Goal: Information Seeking & Learning: Learn about a topic

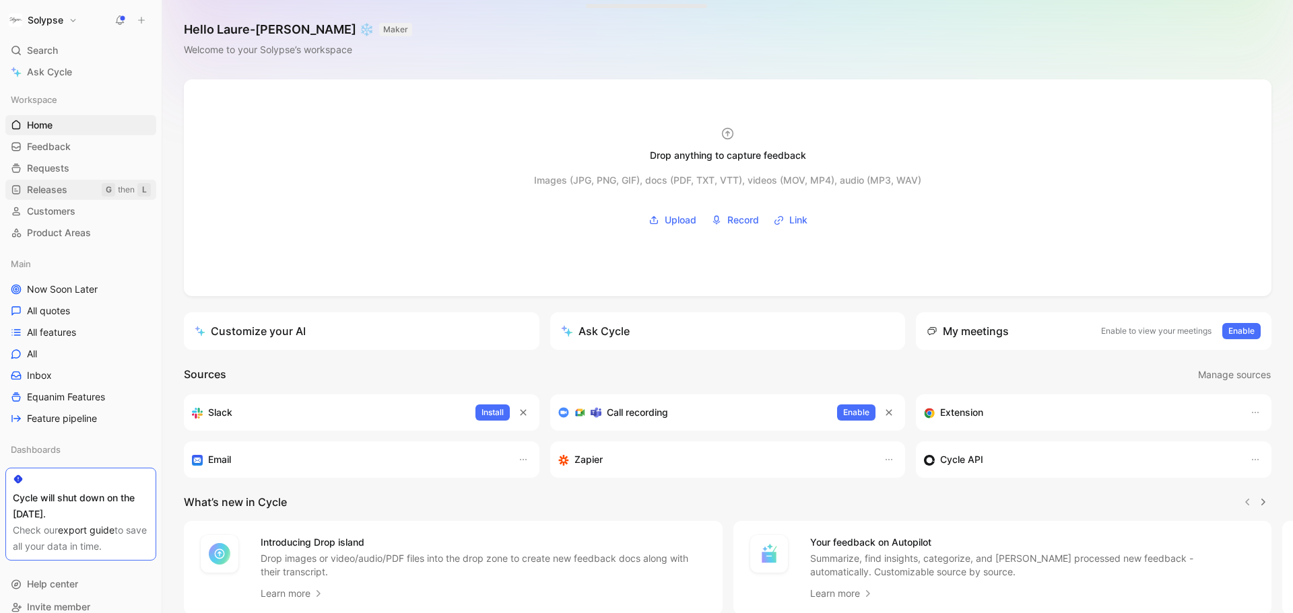
click at [46, 193] on span "Releases" at bounding box center [47, 189] width 40 height 13
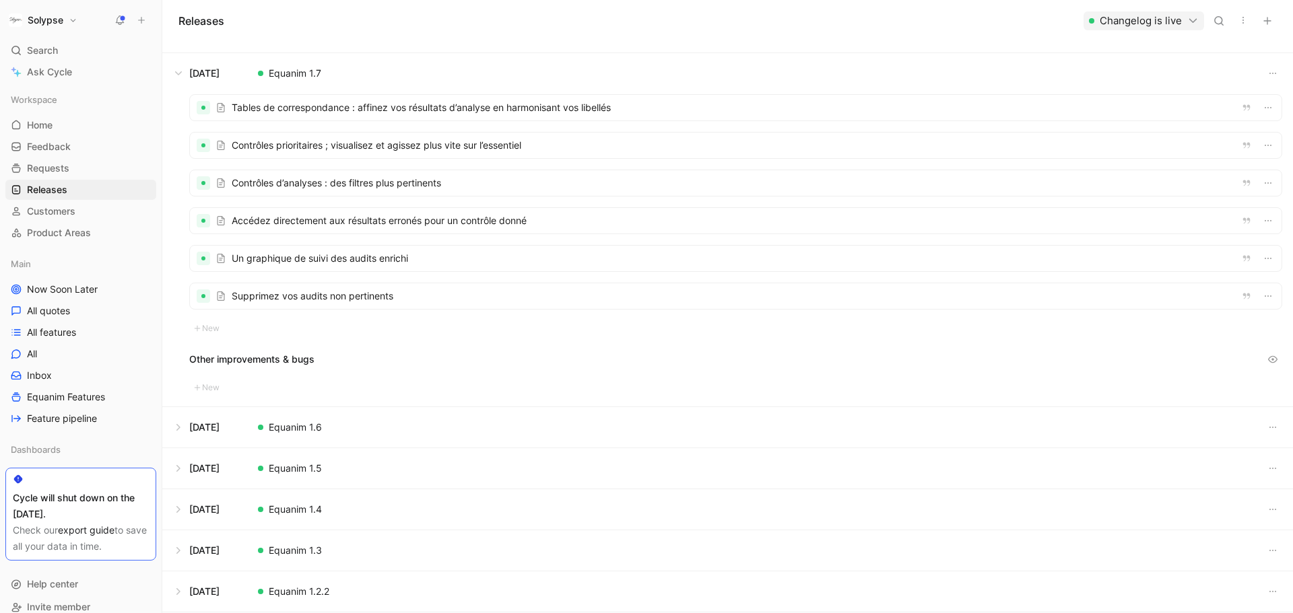
scroll to position [29, 0]
click at [179, 74] on button at bounding box center [727, 73] width 1129 height 40
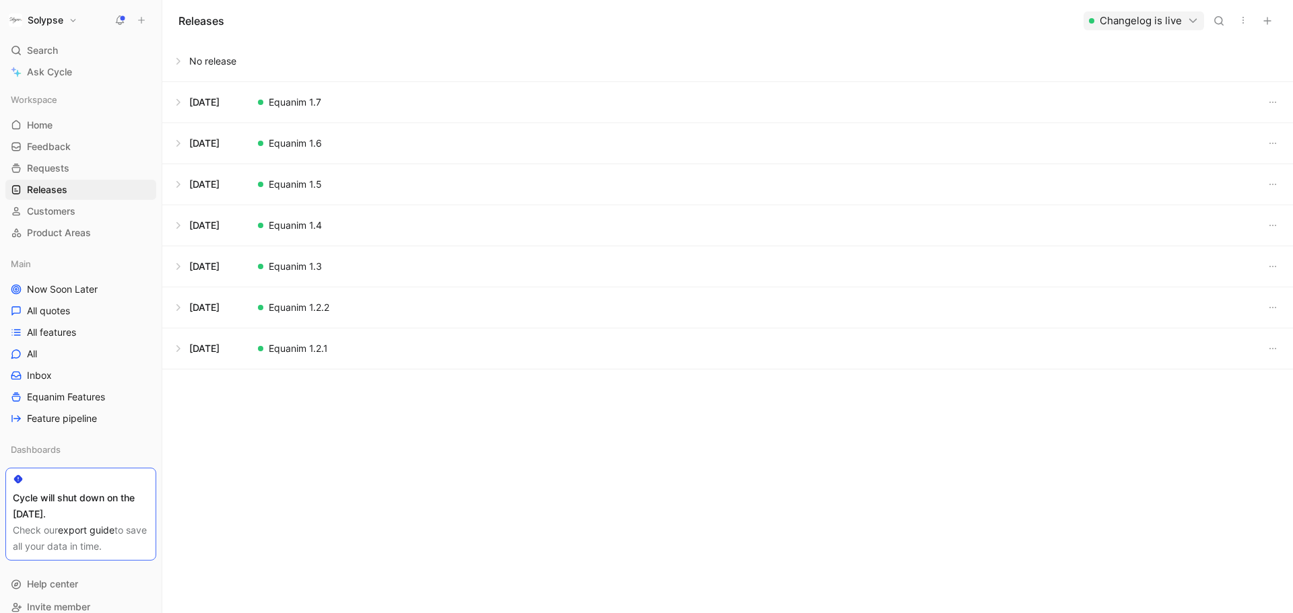
click at [296, 356] on button at bounding box center [727, 349] width 1129 height 40
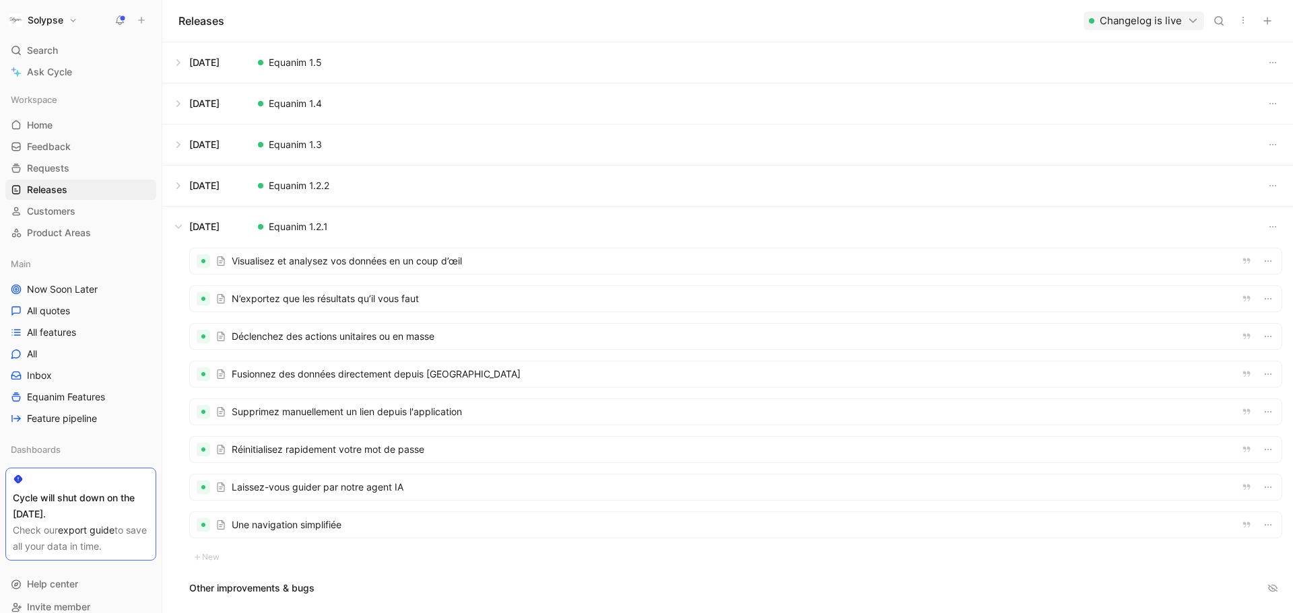
scroll to position [145, 0]
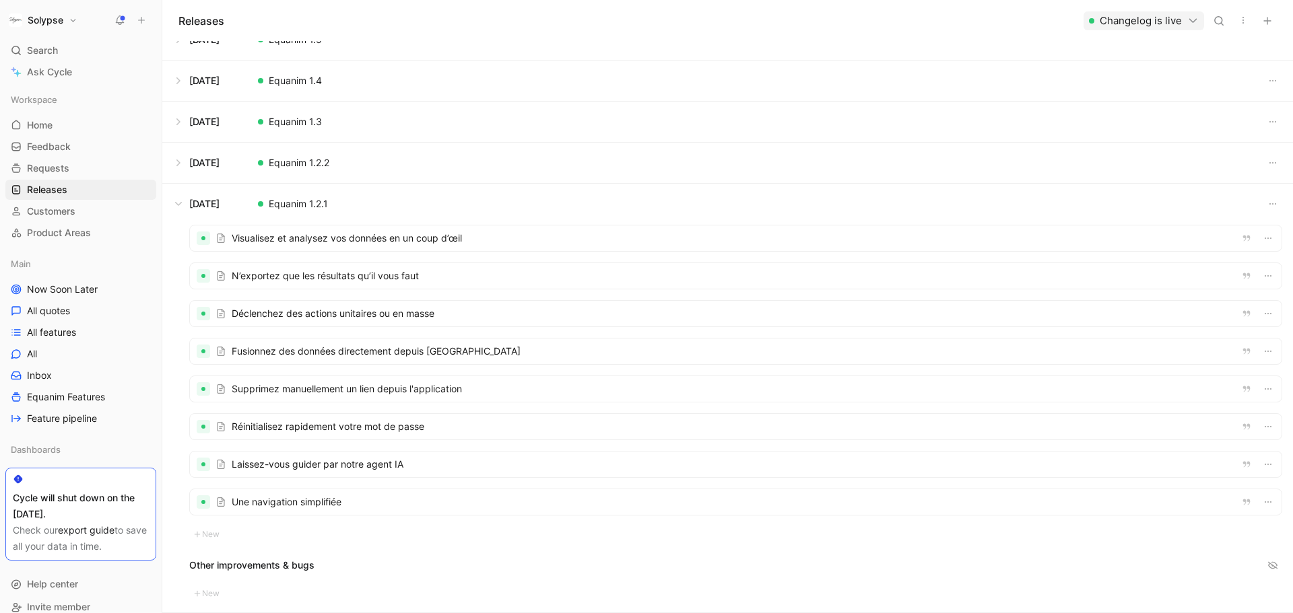
click at [383, 234] on div at bounding box center [736, 239] width 1092 height 26
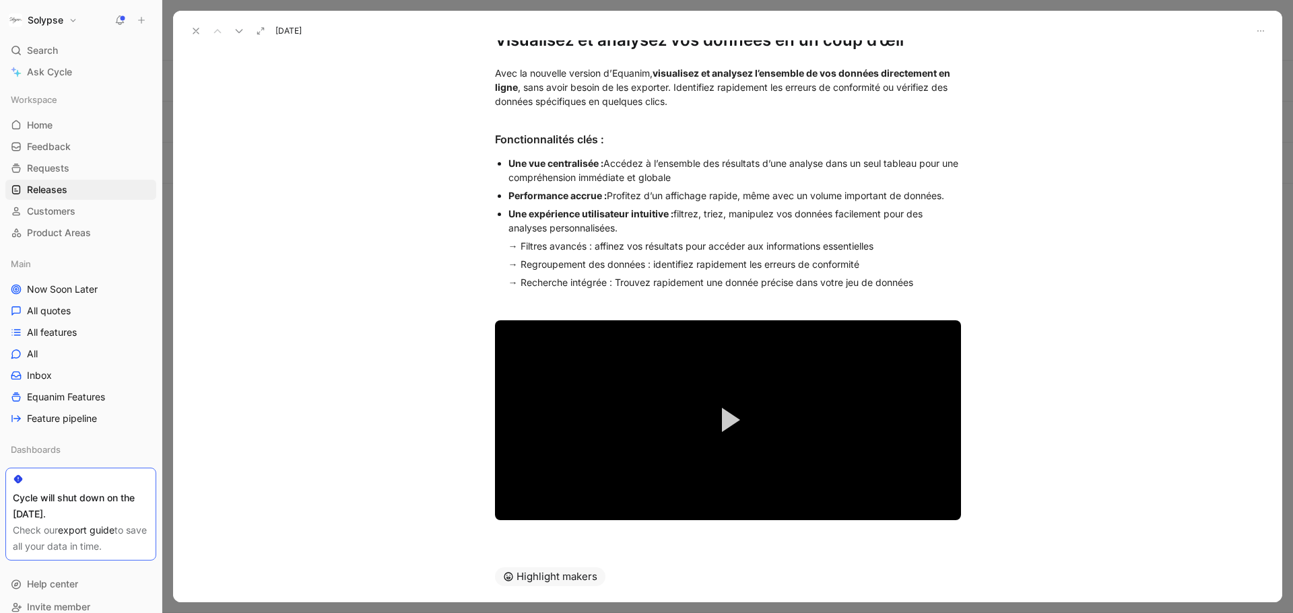
scroll to position [102, 0]
click at [191, 34] on icon at bounding box center [196, 31] width 11 height 11
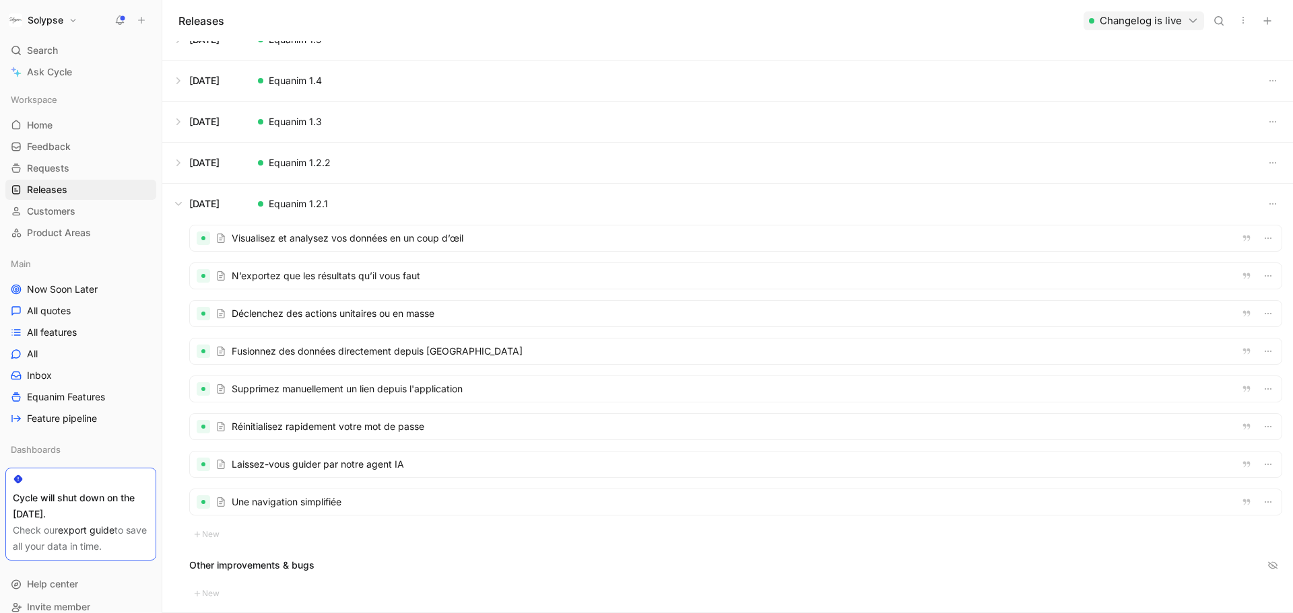
click at [346, 274] on div at bounding box center [736, 276] width 1092 height 26
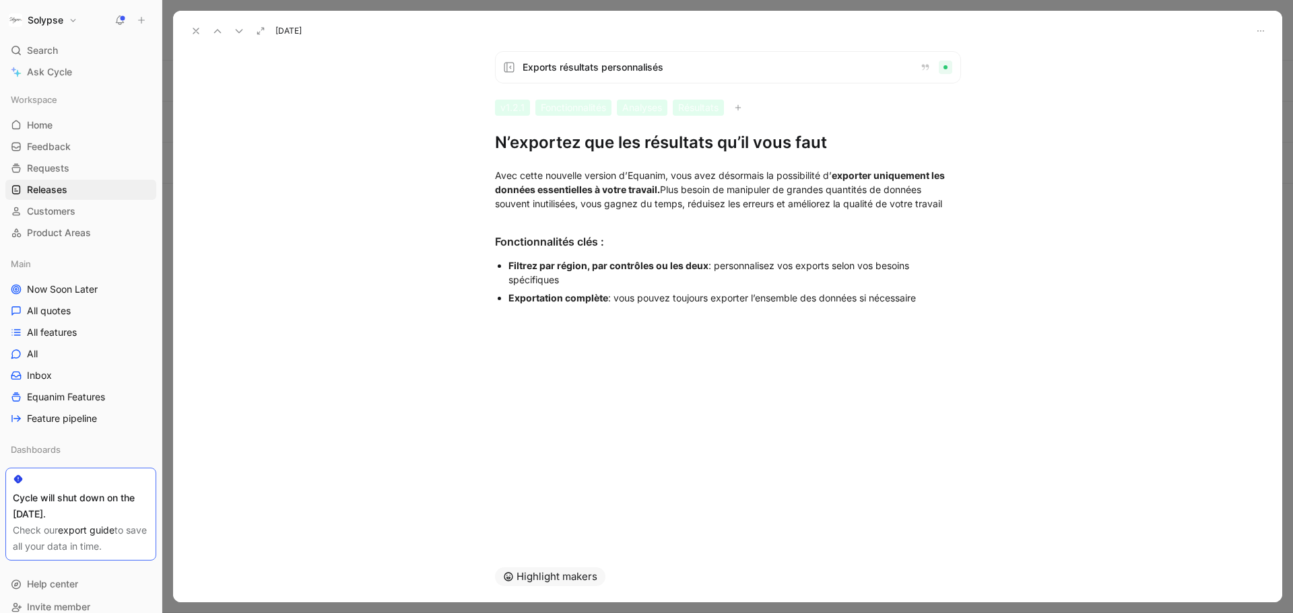
click at [192, 32] on icon at bounding box center [196, 31] width 11 height 11
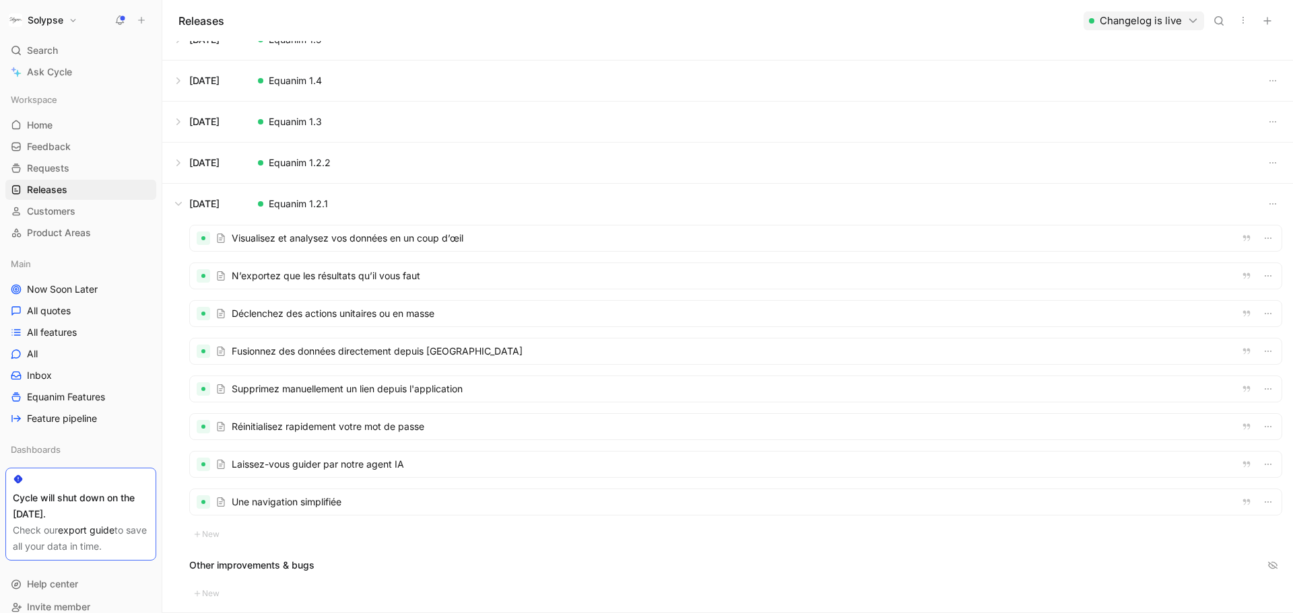
click at [252, 315] on div at bounding box center [736, 314] width 1092 height 26
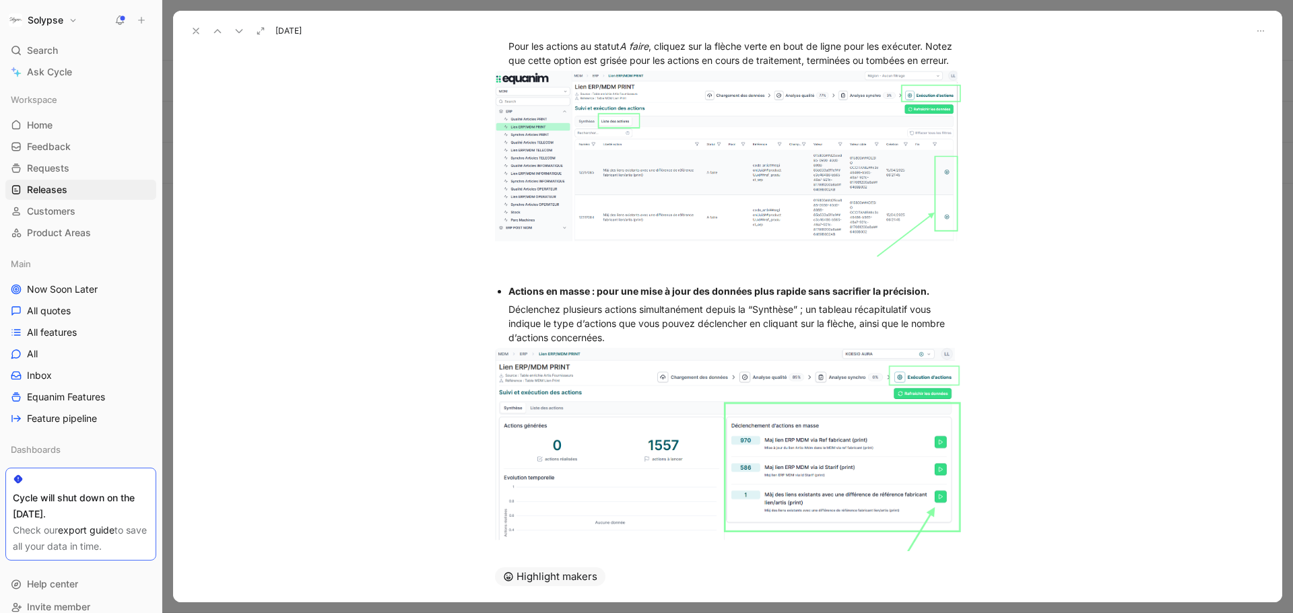
scroll to position [327, 0]
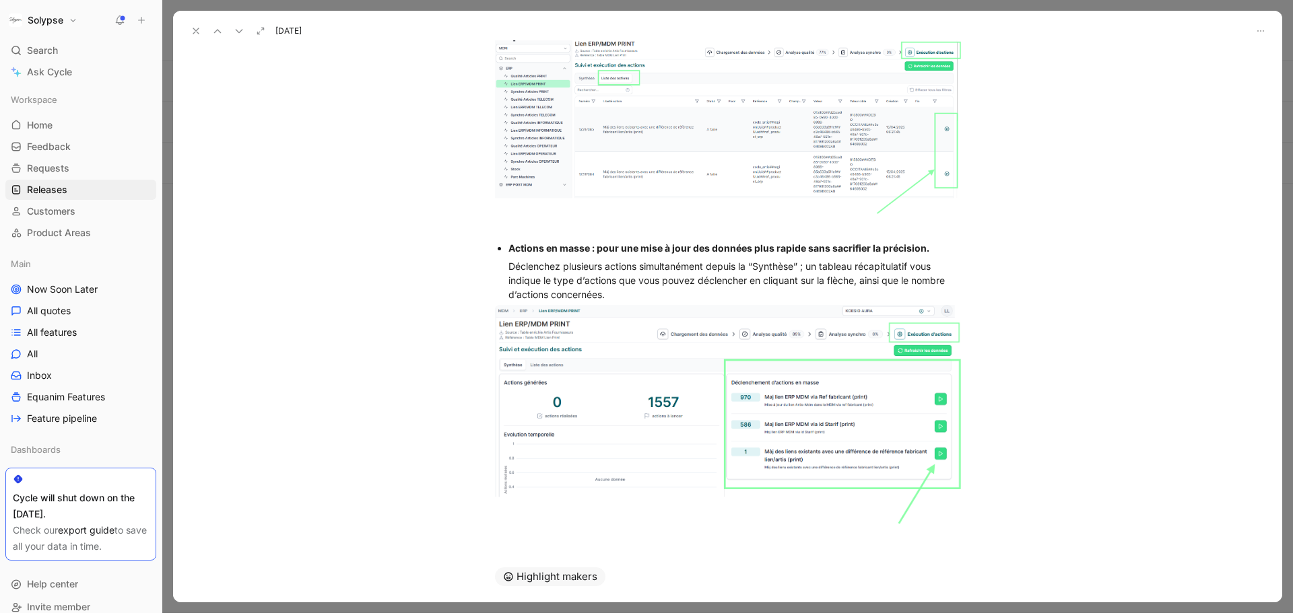
click at [193, 34] on use at bounding box center [195, 30] width 5 height 5
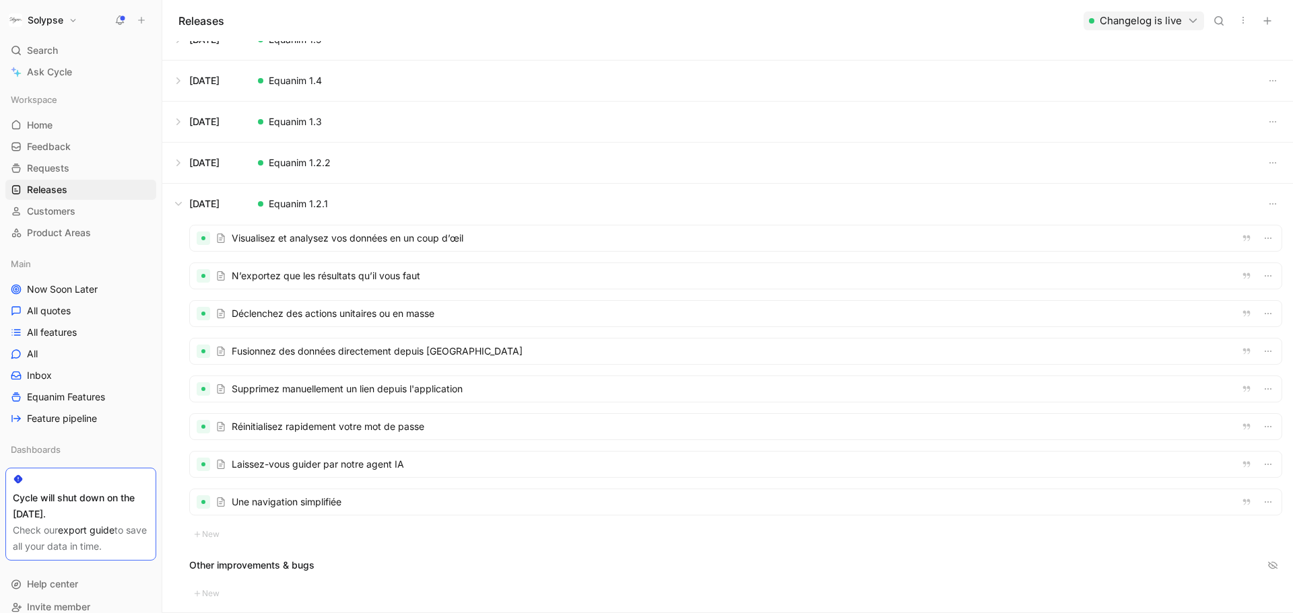
click at [268, 354] on div at bounding box center [736, 352] width 1092 height 26
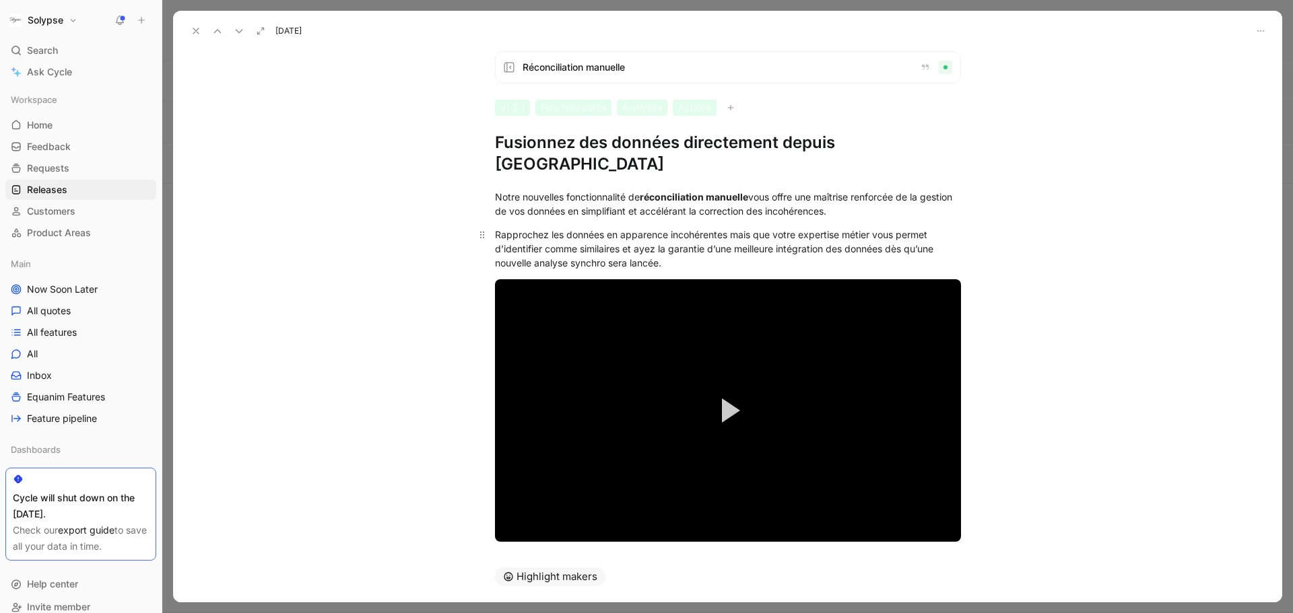
click at [770, 228] on div "Rapprochez les données en apparence incohérentes mais que votre expertise métie…" at bounding box center [728, 249] width 466 height 42
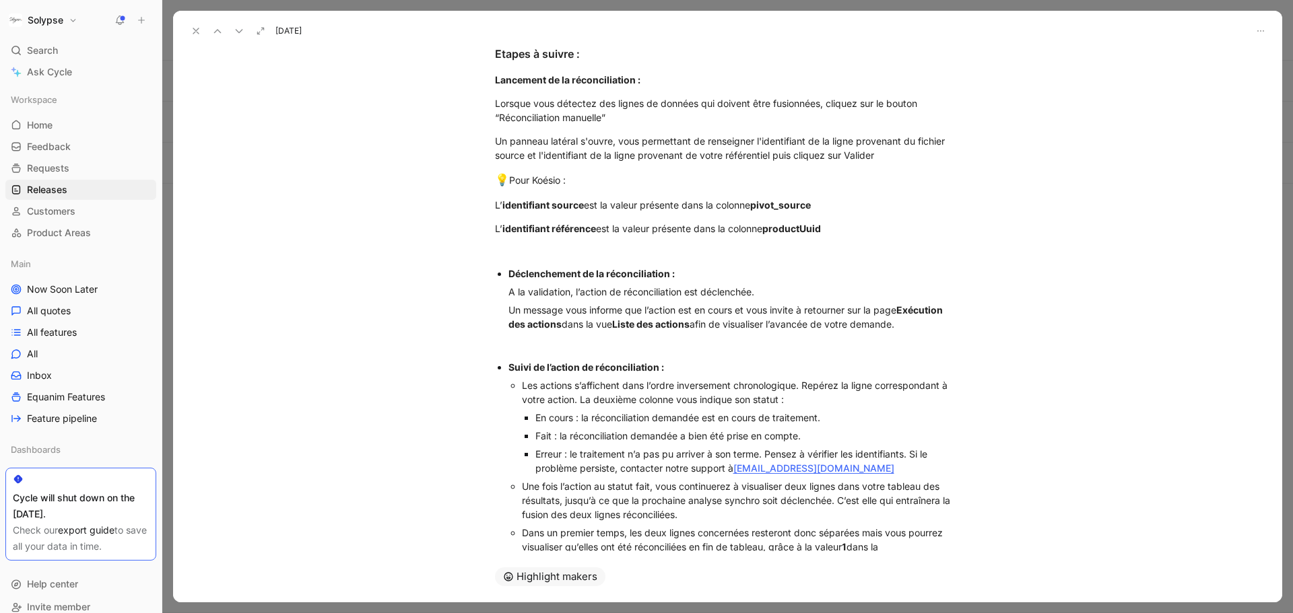
scroll to position [531, 0]
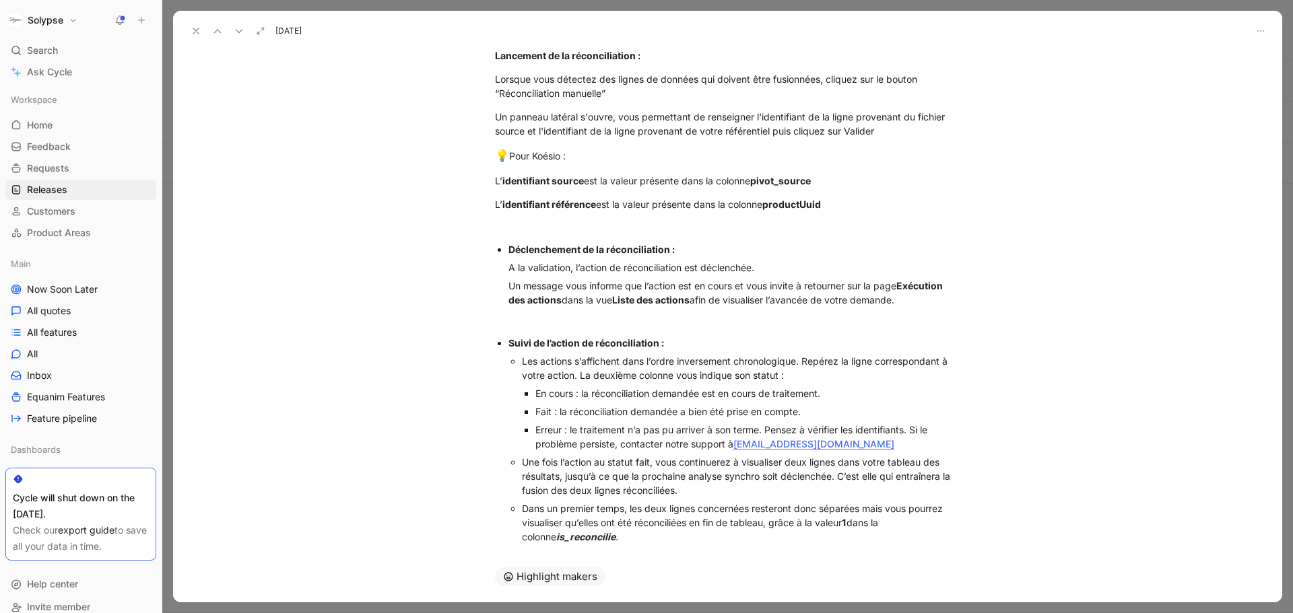
click at [195, 32] on icon at bounding box center [196, 31] width 11 height 11
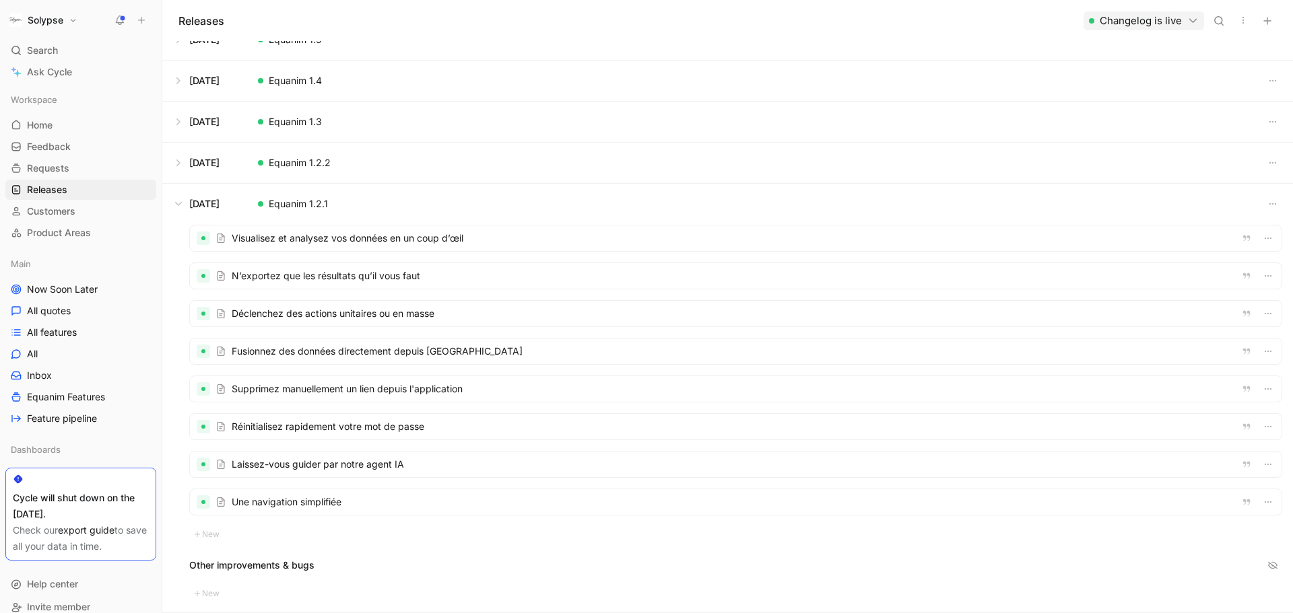
click at [288, 390] on div at bounding box center [736, 389] width 1092 height 26
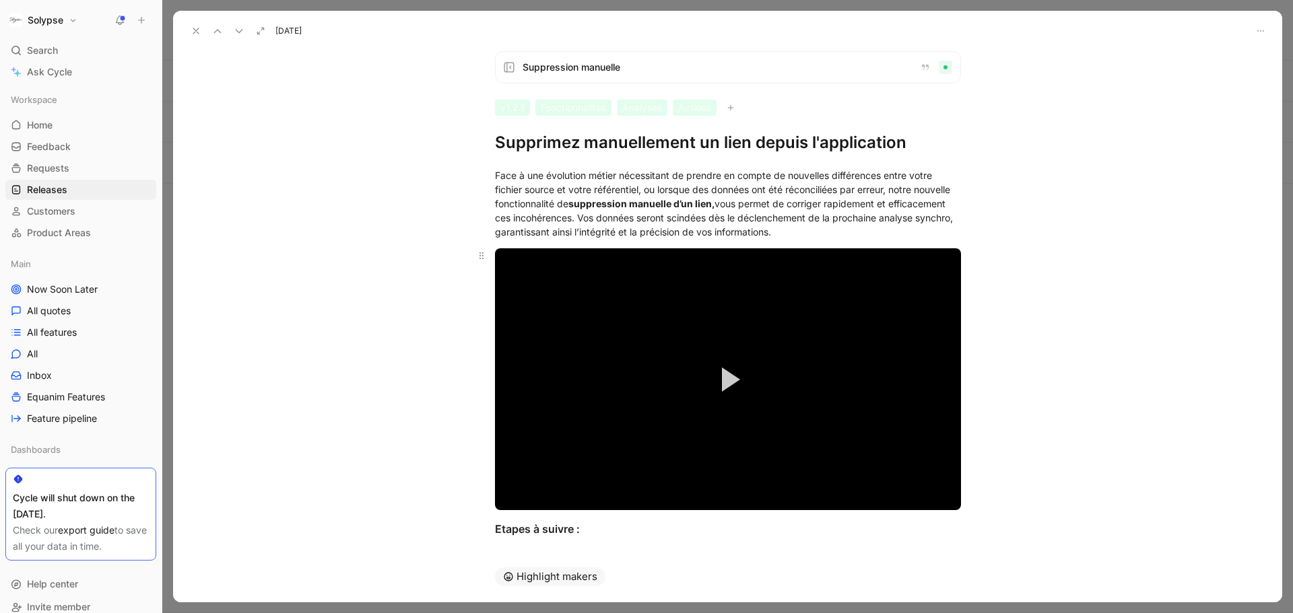
click at [651, 269] on video "Video Player" at bounding box center [728, 379] width 466 height 262
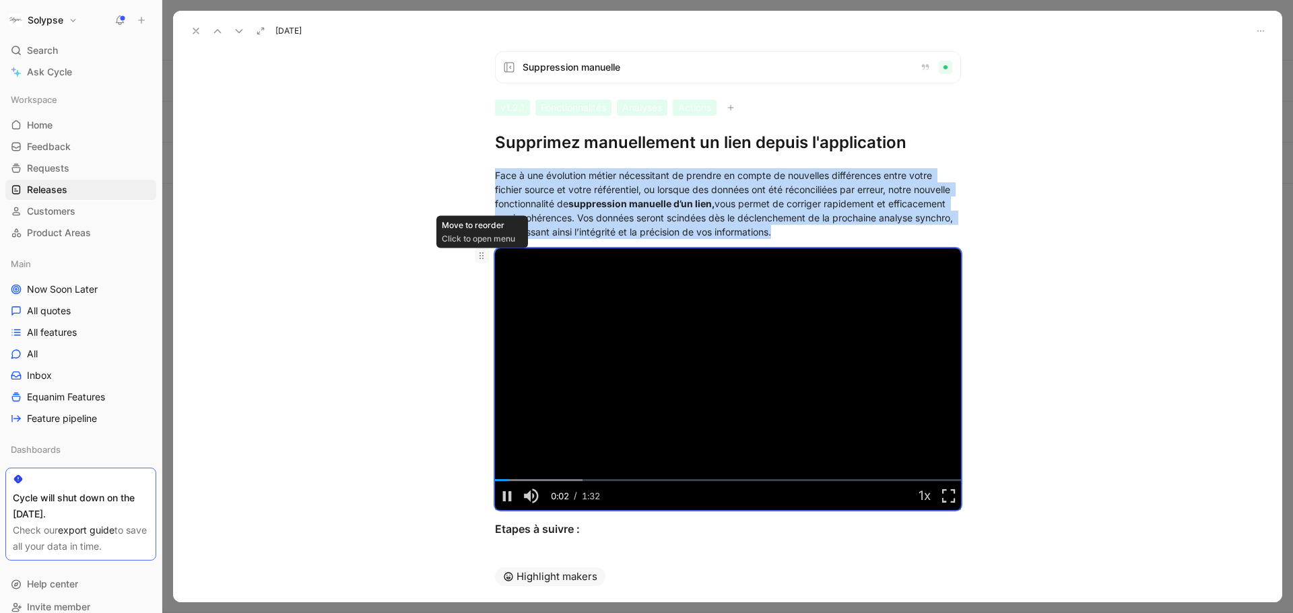
click at [477, 255] on icon at bounding box center [481, 256] width 11 height 11
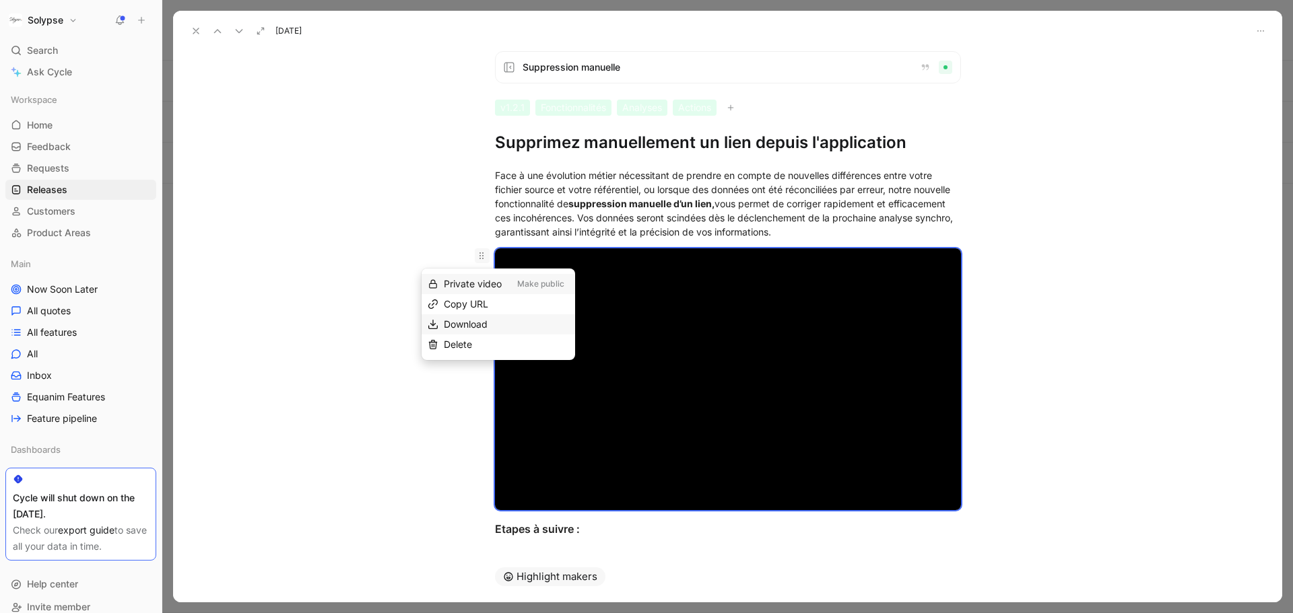
click at [477, 319] on span "Download" at bounding box center [466, 324] width 44 height 11
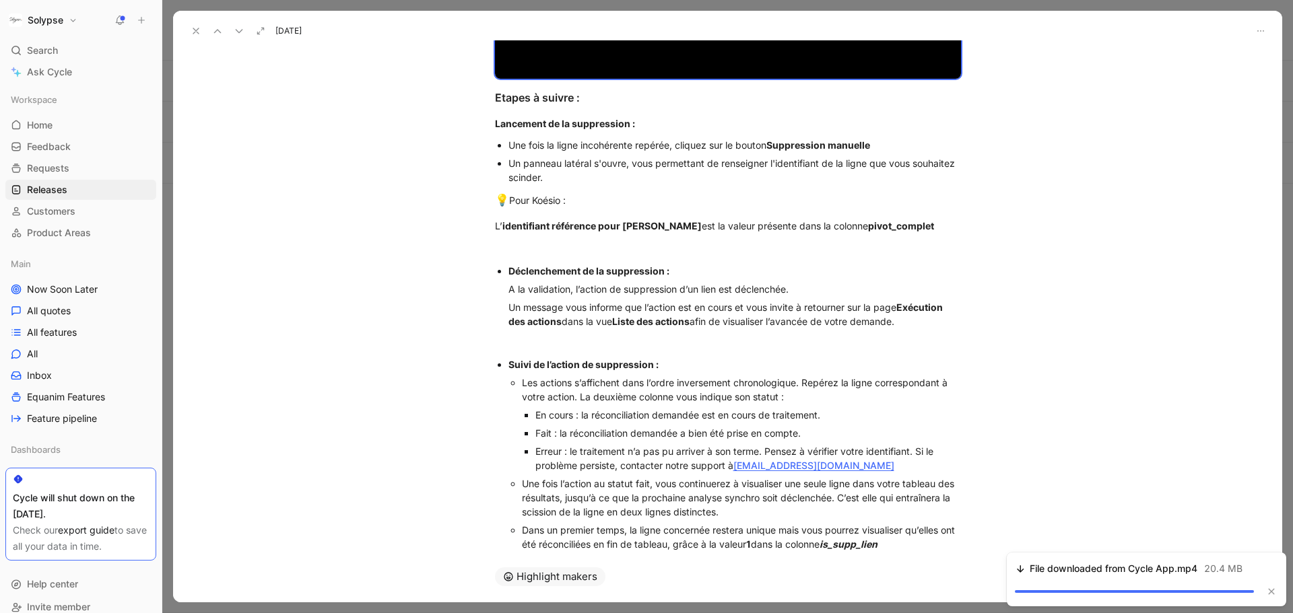
scroll to position [461, 0]
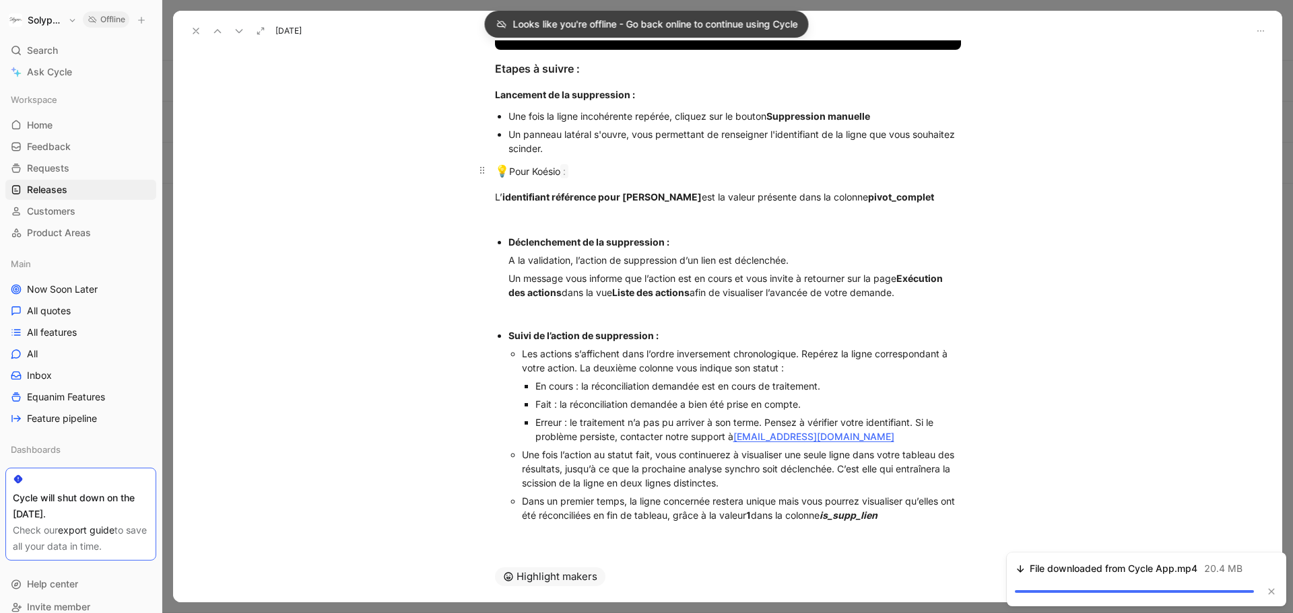
click at [646, 168] on div "💡 Pour Koésio :" at bounding box center [728, 172] width 466 height 18
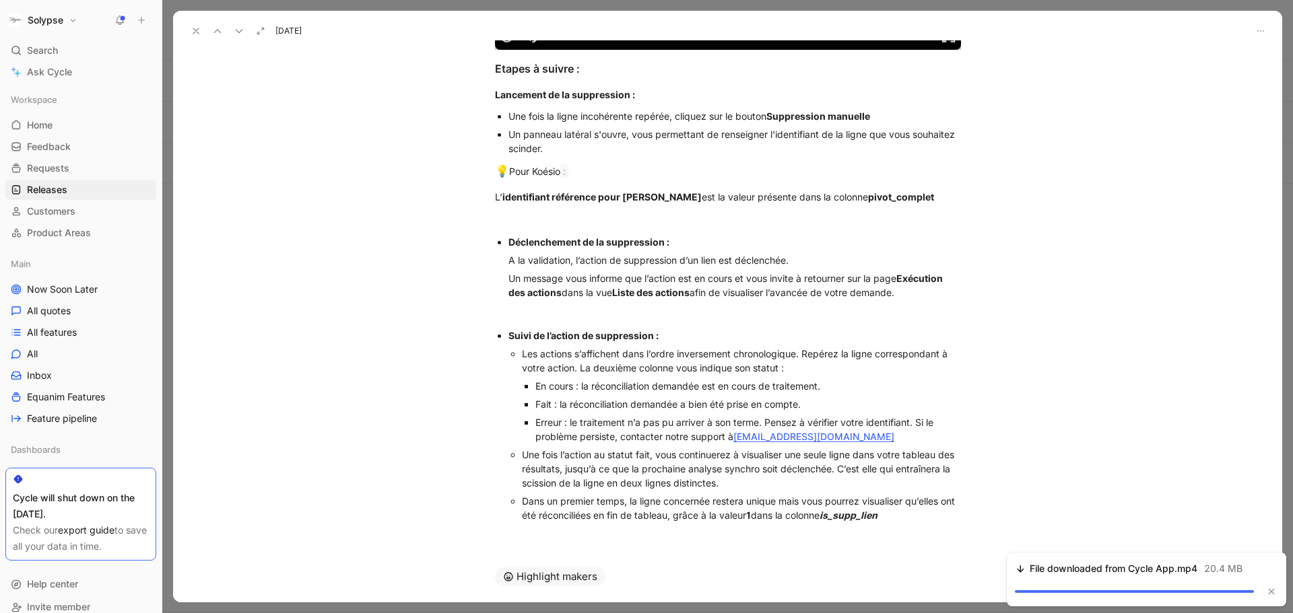
click at [191, 32] on icon at bounding box center [196, 31] width 11 height 11
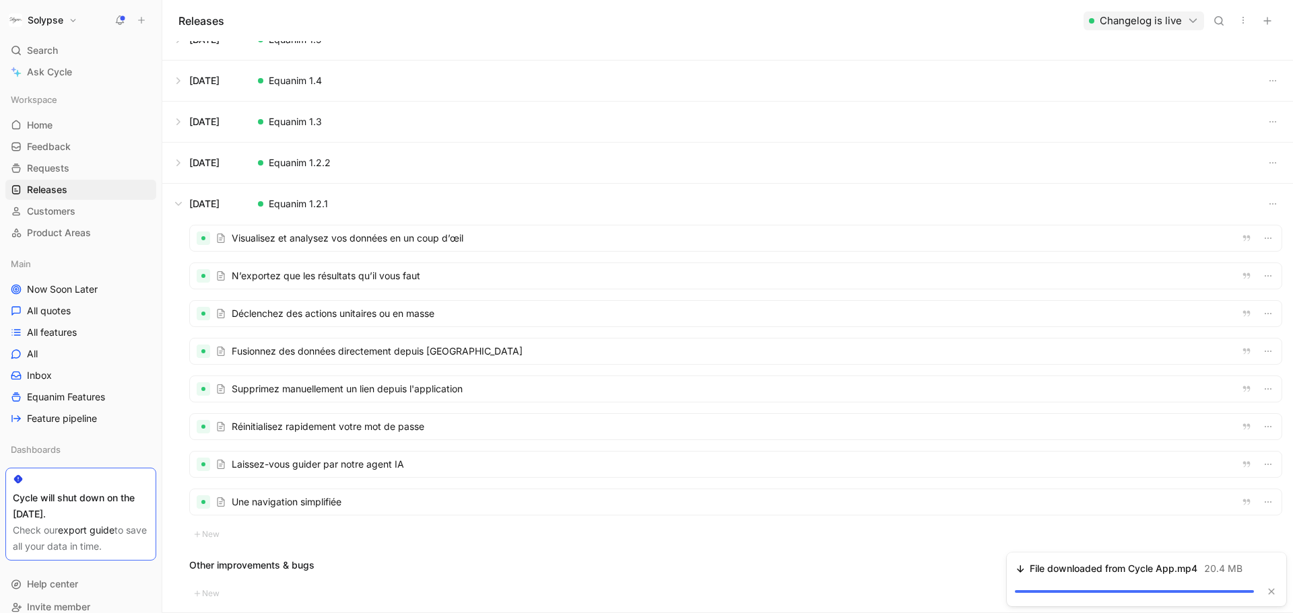
click at [310, 421] on div at bounding box center [736, 427] width 1092 height 26
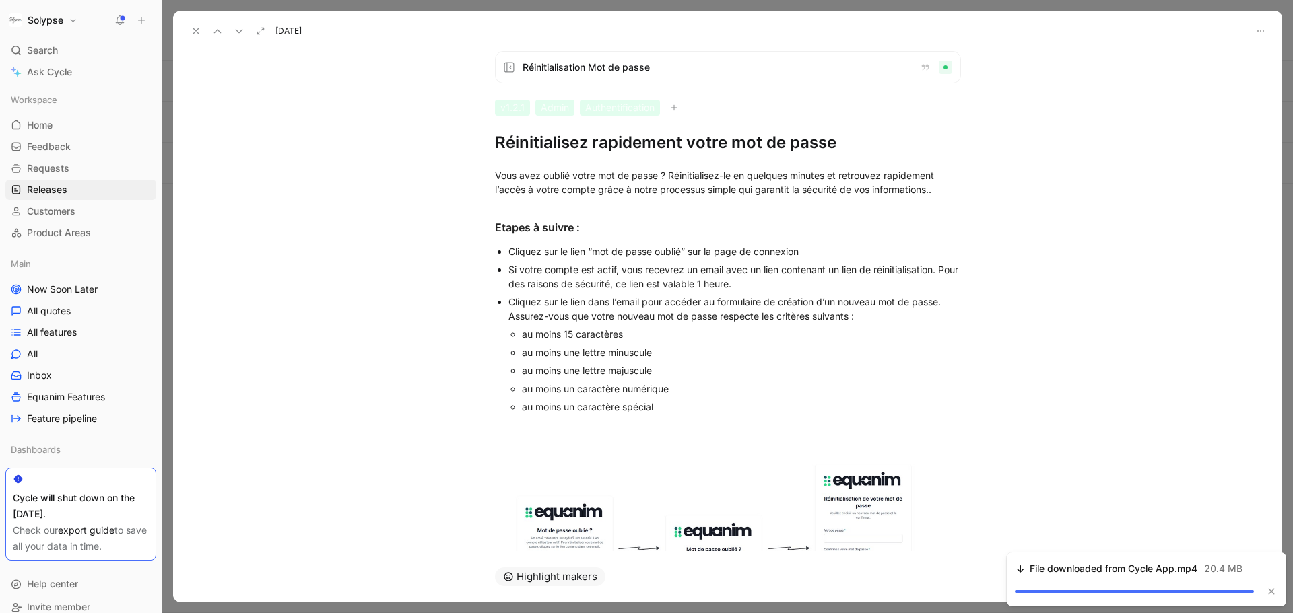
click at [194, 29] on use at bounding box center [195, 30] width 5 height 5
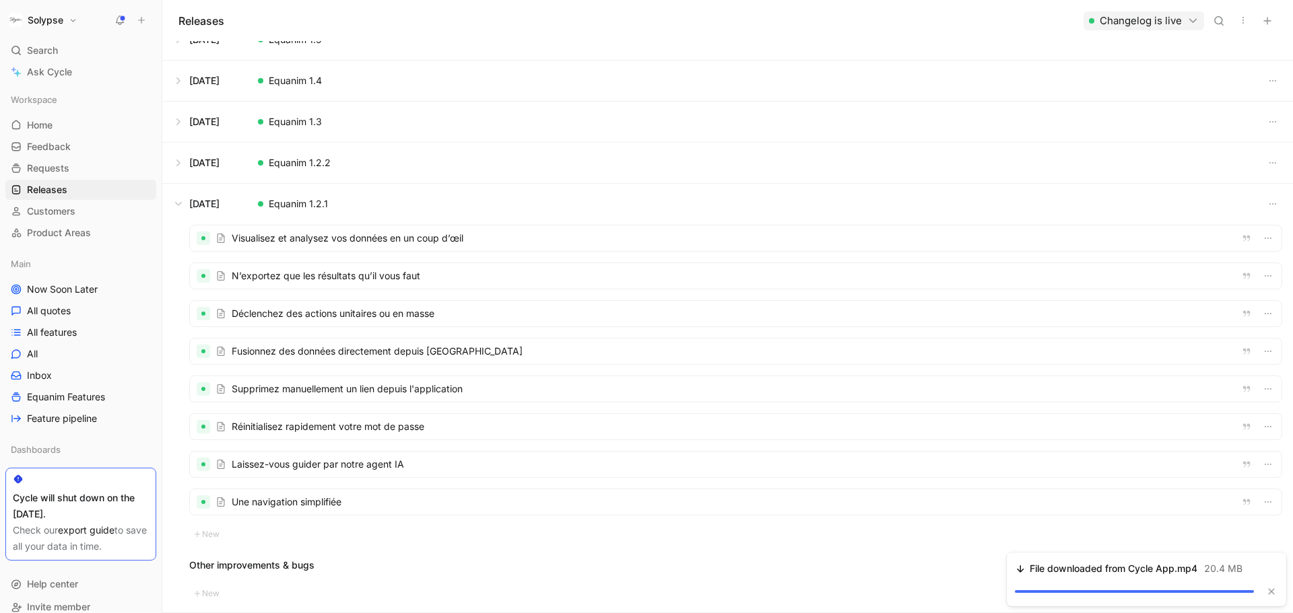
click at [285, 469] on div at bounding box center [736, 465] width 1092 height 26
